Goal: Information Seeking & Learning: Find contact information

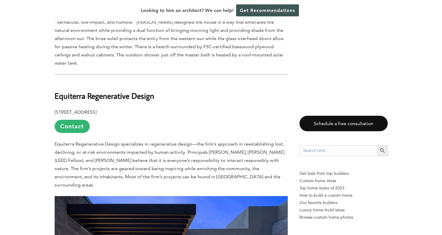
scroll to position [1577, 0]
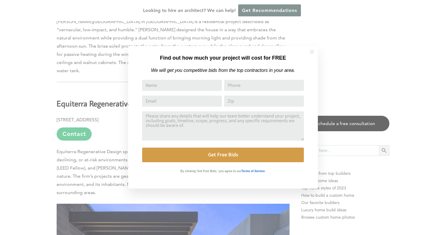
click at [311, 53] on icon at bounding box center [312, 52] width 4 height 4
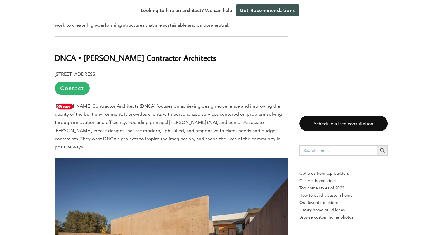
scroll to position [3281, 0]
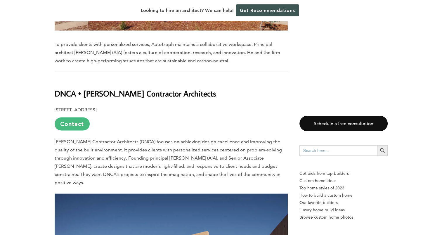
click at [76, 117] on link "Contact" at bounding box center [72, 123] width 35 height 13
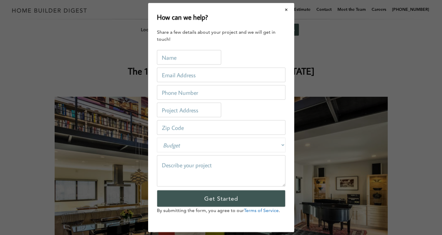
scroll to position [0, 0]
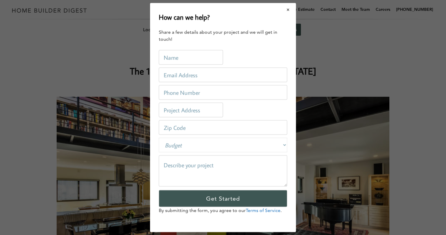
click at [287, 9] on button "Close modal" at bounding box center [288, 10] width 15 height 12
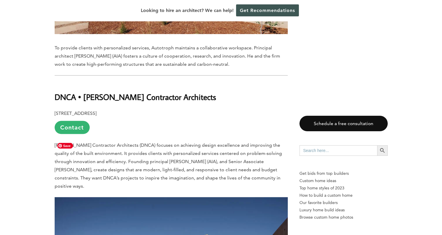
scroll to position [3270, 0]
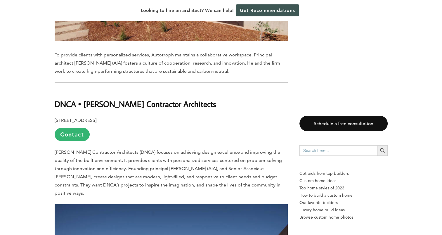
drag, startPoint x: 84, startPoint y: 55, endPoint x: 217, endPoint y: 58, distance: 133.8
click at [216, 98] on b "DNCA • [PERSON_NAME] Contractor Architects" at bounding box center [135, 103] width 161 height 10
copy b "[PERSON_NAME] Contractor Architects"
click at [144, 98] on b "DNCA • [PERSON_NAME] Contractor Architects" at bounding box center [135, 103] width 161 height 10
drag, startPoint x: 86, startPoint y: 55, endPoint x: 217, endPoint y: 57, distance: 131.1
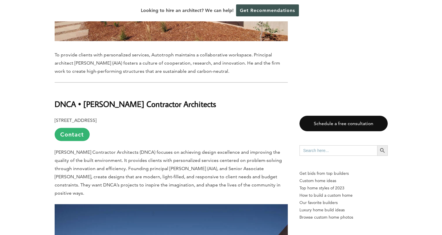
click at [216, 98] on b "DNCA • [PERSON_NAME] Contractor Architects" at bounding box center [135, 103] width 161 height 10
copy b "[PERSON_NAME] Contractor Architects"
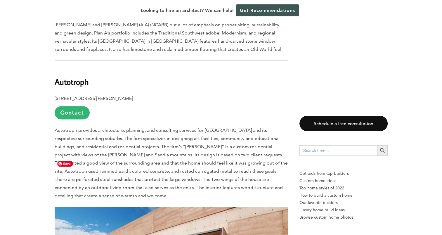
scroll to position [2978, 0]
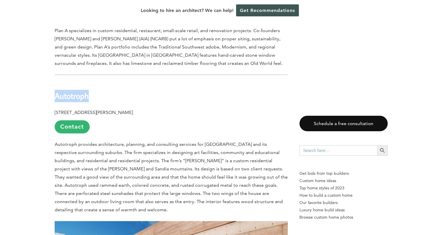
drag, startPoint x: 55, startPoint y: 55, endPoint x: 91, endPoint y: 55, distance: 36.2
click at [91, 82] on h2 "Autotroph" at bounding box center [171, 92] width 233 height 20
copy b "Autotroph"
